Goal: Transaction & Acquisition: Purchase product/service

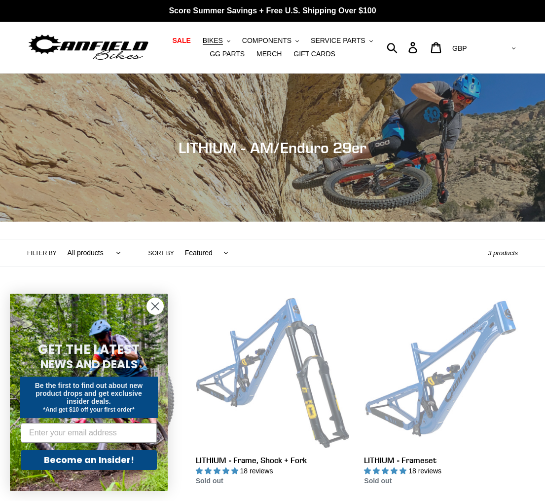
click at [155, 305] on circle "Close dialog" at bounding box center [155, 306] width 16 height 16
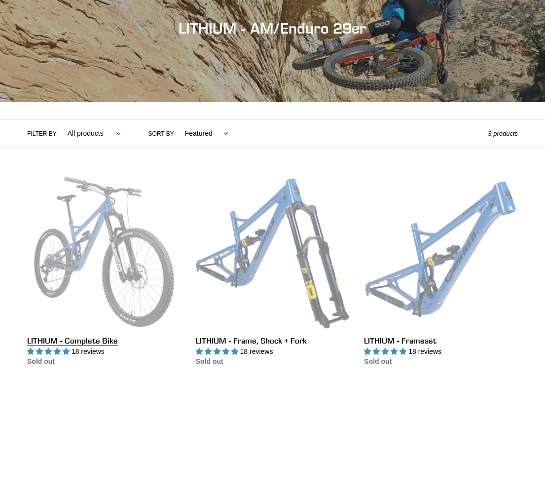
scroll to position [137, 0]
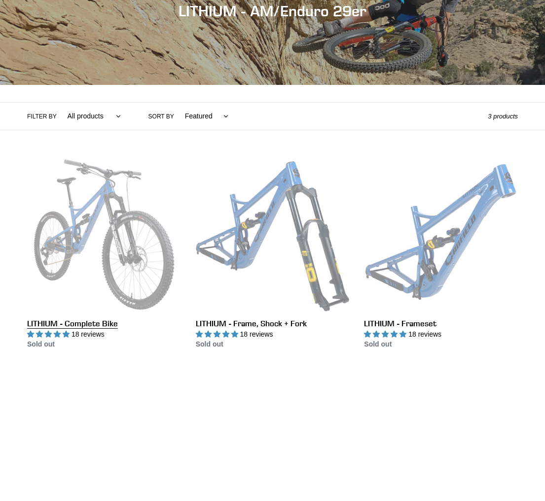
click at [91, 225] on link "LITHIUM - Complete Bike" at bounding box center [104, 253] width 154 height 192
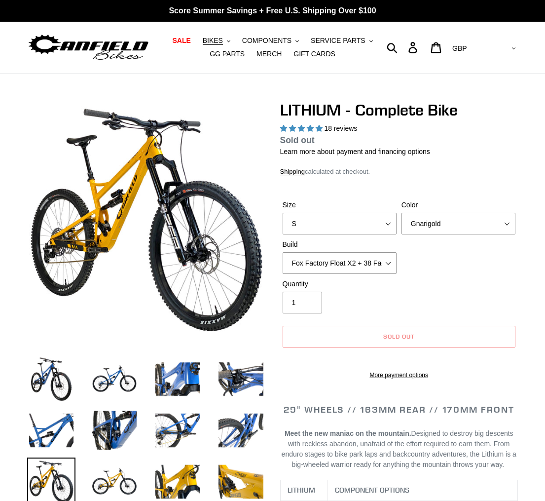
select select "highest-rating"
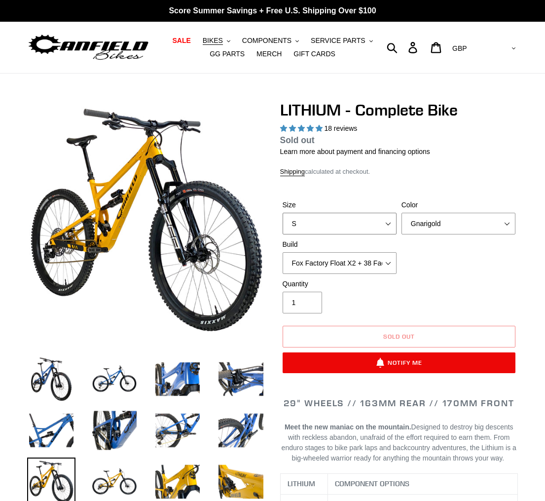
click at [340, 222] on select "S M L XL" at bounding box center [340, 224] width 114 height 22
select select "L"
click at [283, 213] on select "S M L XL" at bounding box center [340, 224] width 114 height 22
click at [422, 230] on select "Gnarigold Blue Velvet Stealth Black" at bounding box center [459, 224] width 114 height 22
click at [402, 213] on select "Gnarigold Blue Velvet Stealth Black" at bounding box center [459, 224] width 114 height 22
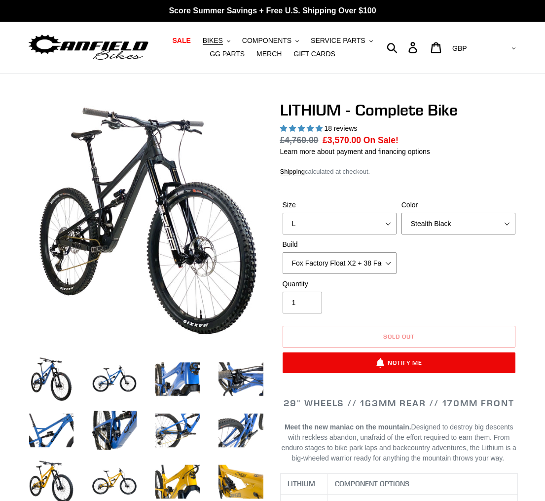
click at [427, 227] on select "Gnarigold Blue Velvet Stealth Black" at bounding box center [459, 224] width 114 height 22
click at [402, 213] on select "Gnarigold Blue Velvet Stealth Black" at bounding box center [459, 224] width 114 height 22
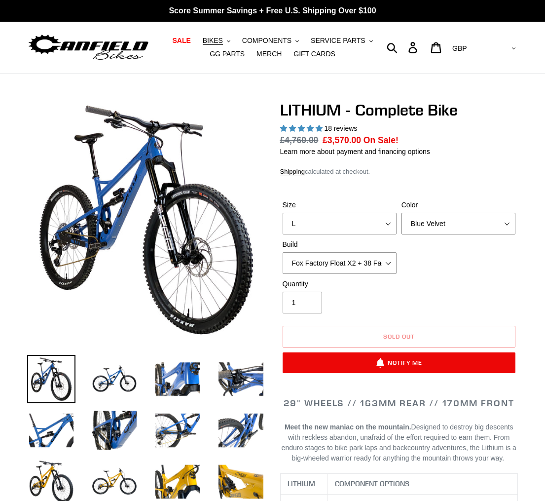
click at [427, 213] on select "Gnarigold Blue Velvet Stealth Black" at bounding box center [459, 224] width 114 height 22
select select "Gnarigold"
click at [402, 213] on select "Gnarigold Blue Velvet Stealth Black" at bounding box center [459, 224] width 114 height 22
click at [337, 266] on select "Fox Factory Float X2 + 38 Factory Grip 2 170 + SRAM GX Fox Factory Float X2 + 3…" at bounding box center [340, 263] width 114 height 22
select select "RockShox Vivid ULT Coil + Zeb ULT Chg 3 + SRAM GX"
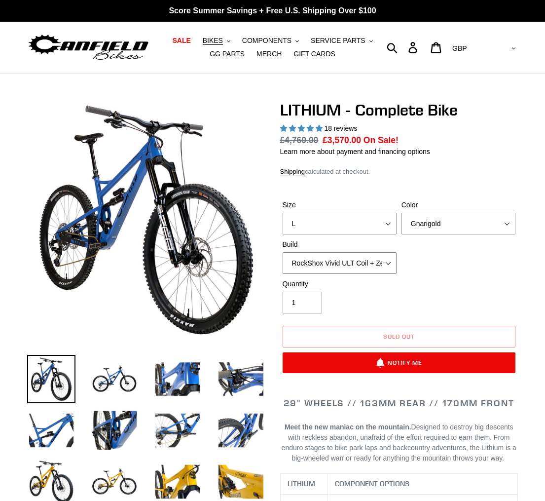
click at [283, 252] on select "Fox Factory Float X2 + 38 Factory Grip 2 170 + SRAM GX Fox Factory Float X2 + 3…" at bounding box center [340, 263] width 114 height 22
click at [417, 281] on div "Quantity 1" at bounding box center [399, 298] width 238 height 39
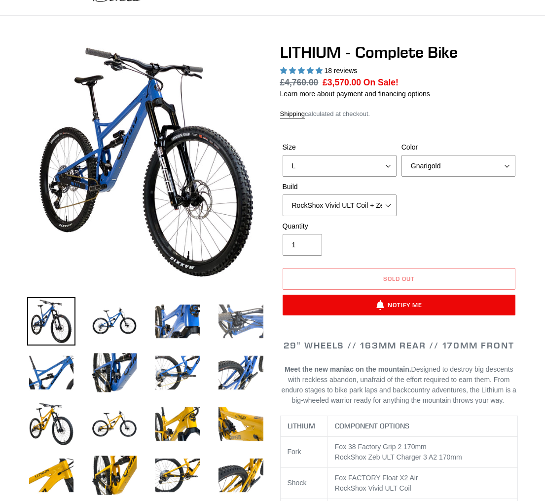
scroll to position [101, 0]
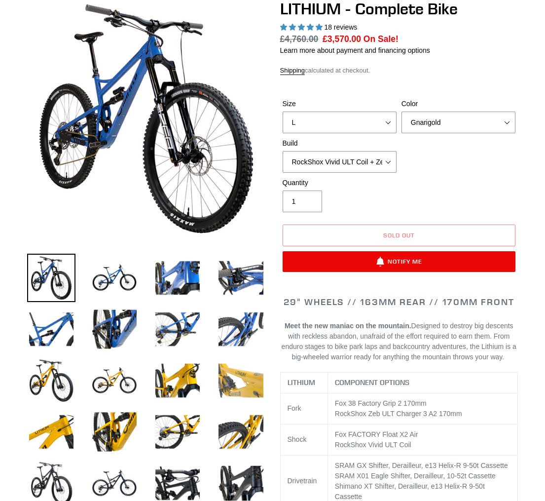
click at [250, 373] on img at bounding box center [241, 380] width 48 height 48
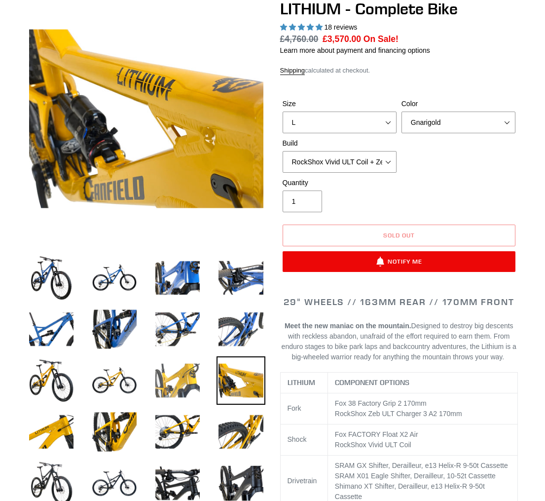
click at [194, 383] on img at bounding box center [178, 380] width 48 height 48
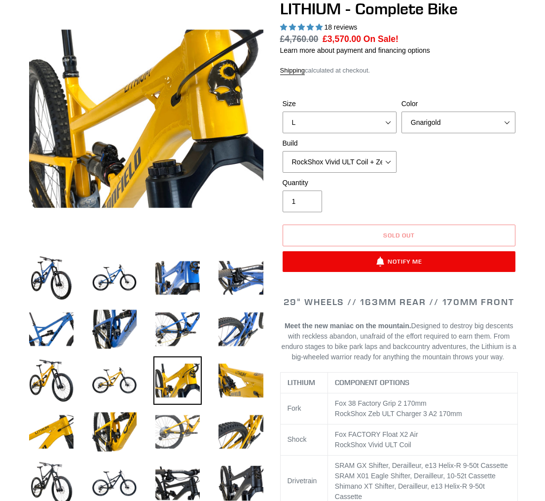
click at [166, 421] on img at bounding box center [178, 432] width 48 height 48
